Goal: Information Seeking & Learning: Find specific page/section

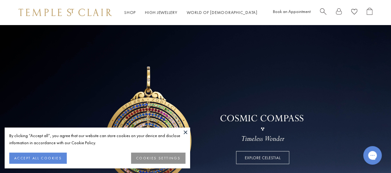
click at [185, 130] on button at bounding box center [185, 131] width 9 height 9
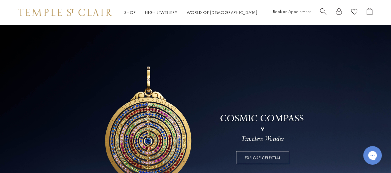
click at [325, 8] on span "Search" at bounding box center [323, 11] width 6 height 6
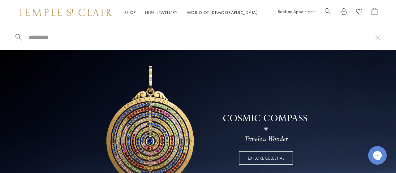
paste input "**********"
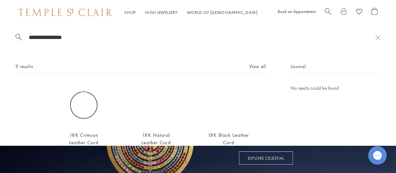
scroll to position [28, 0]
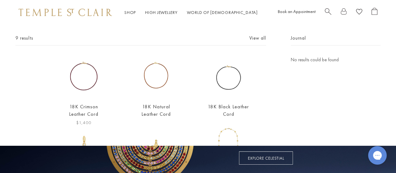
type input "**********"
click at [87, 66] on img at bounding box center [83, 76] width 41 height 41
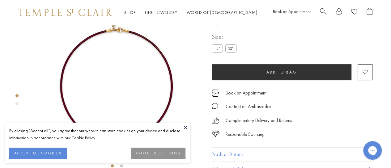
scroll to position [6, 0]
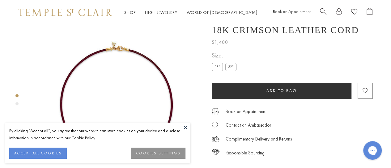
click at [184, 126] on button at bounding box center [185, 127] width 9 height 9
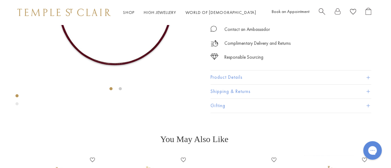
click at [227, 84] on button "Product Details" at bounding box center [291, 77] width 161 height 14
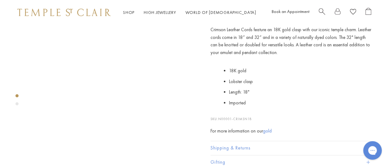
scroll to position [0, 1]
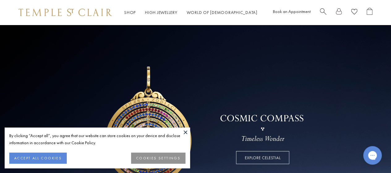
click at [184, 130] on button at bounding box center [185, 131] width 9 height 9
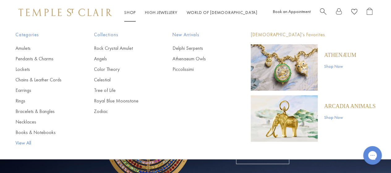
click at [23, 143] on link "View All" at bounding box center [42, 142] width 54 height 7
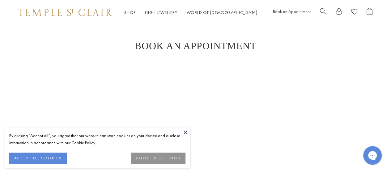
click at [181, 133] on button at bounding box center [185, 131] width 9 height 9
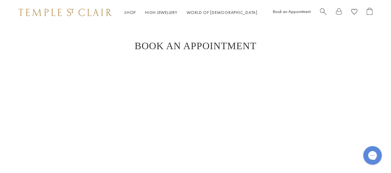
click at [323, 13] on span "Search" at bounding box center [323, 11] width 6 height 6
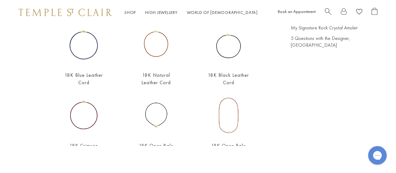
scroll to position [60, 0]
type input "****"
